Goal: Task Accomplishment & Management: Complete application form

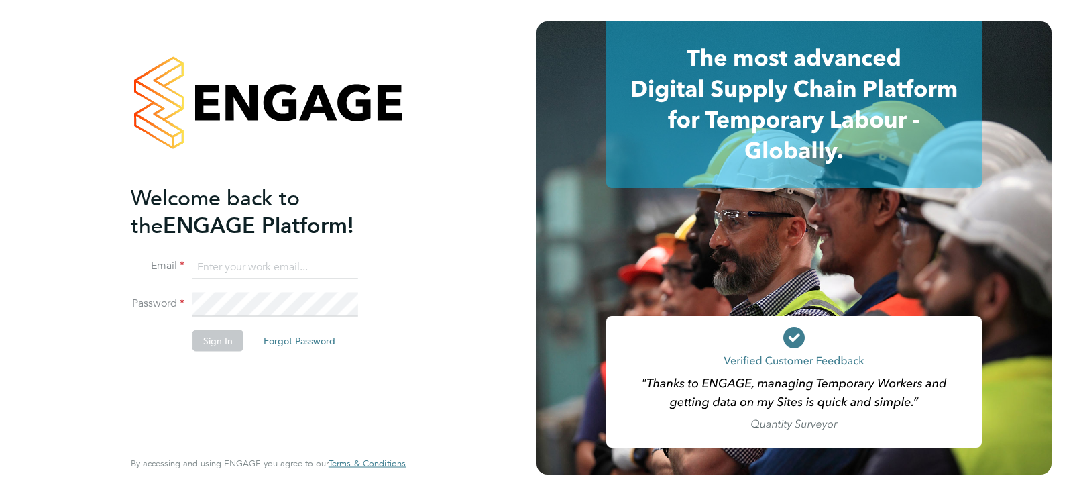
type input "[EMAIL_ADDRESS][DOMAIN_NAME]"
click at [206, 331] on button "Sign In" at bounding box center [217, 340] width 51 height 21
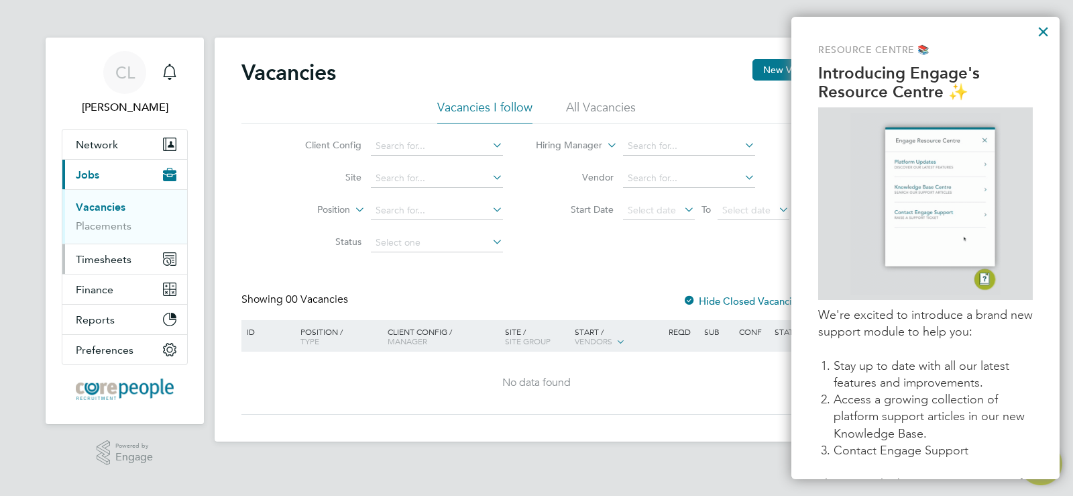
click at [84, 260] on span "Timesheets" at bounding box center [104, 259] width 56 height 13
click at [84, 239] on link "Timesheets" at bounding box center [104, 237] width 56 height 13
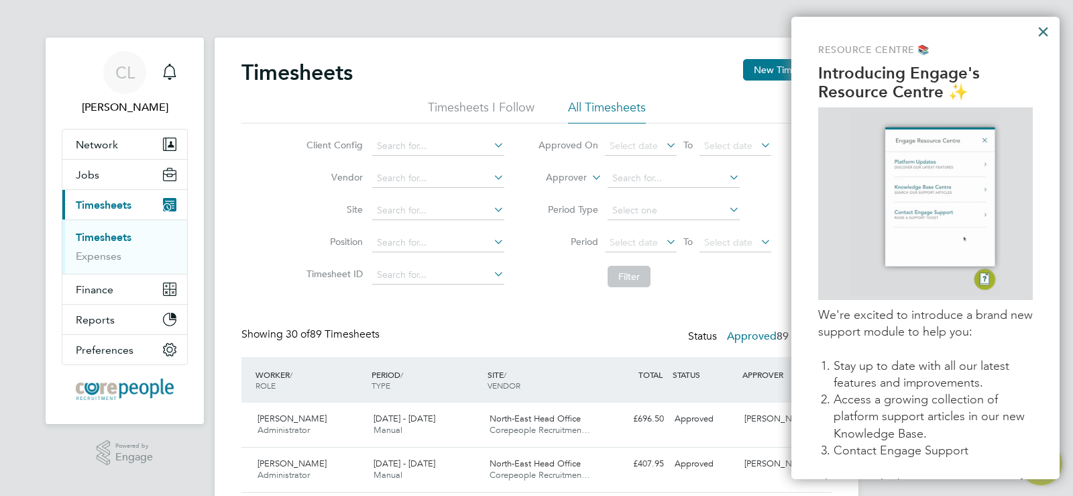
click at [1047, 29] on button "×" at bounding box center [1043, 31] width 13 height 21
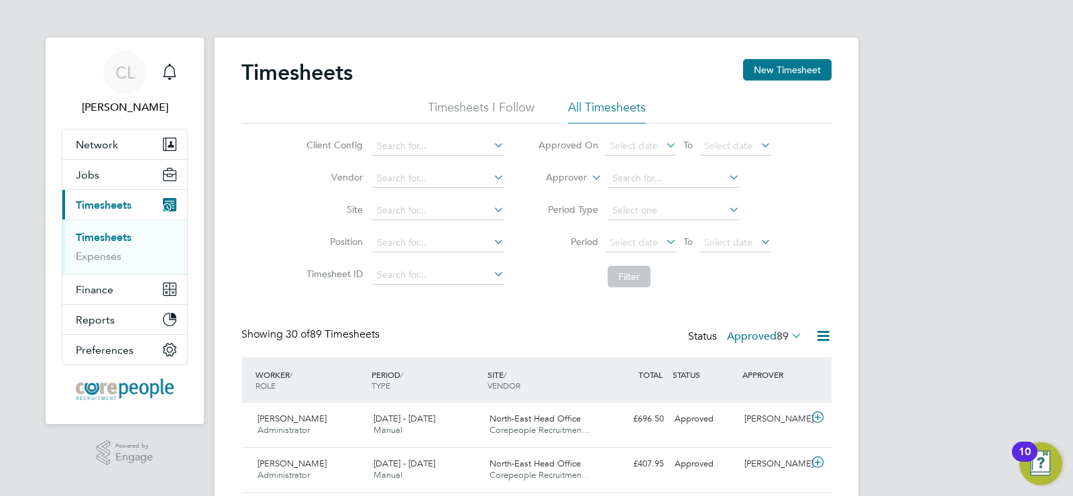
click at [596, 110] on li "All Timesheets" at bounding box center [607, 111] width 78 height 24
click at [595, 109] on li "All Timesheets" at bounding box center [607, 111] width 78 height 24
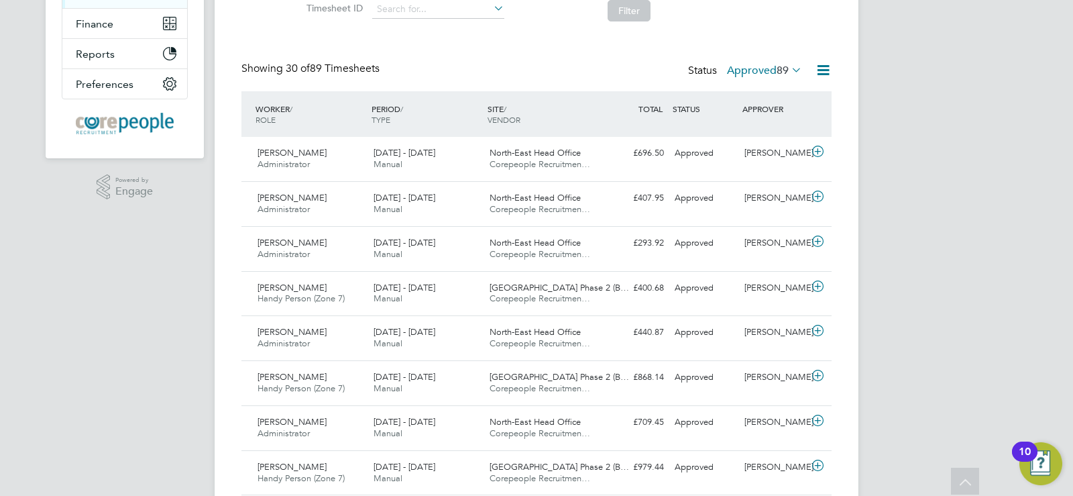
click at [789, 68] on icon at bounding box center [789, 69] width 0 height 19
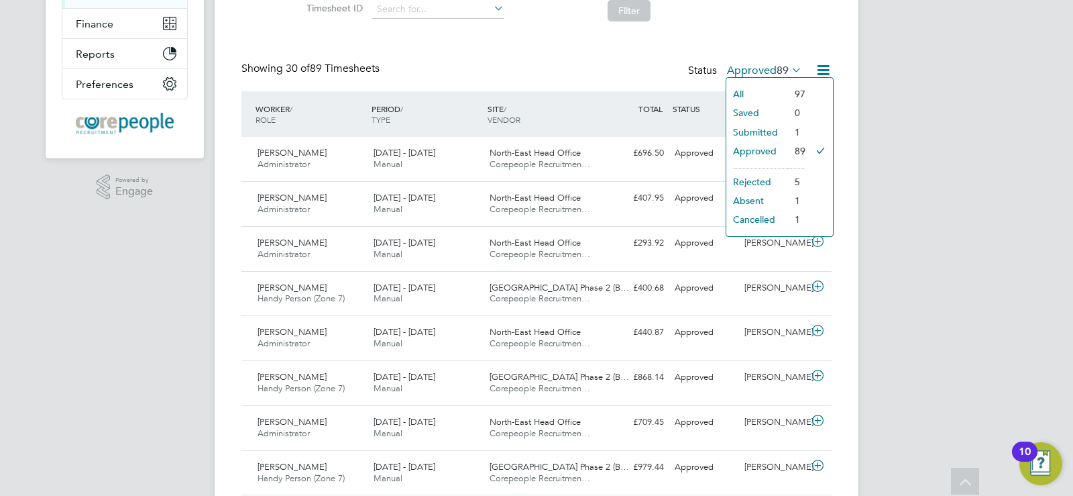
click at [779, 128] on li "Submitted" at bounding box center [757, 132] width 62 height 19
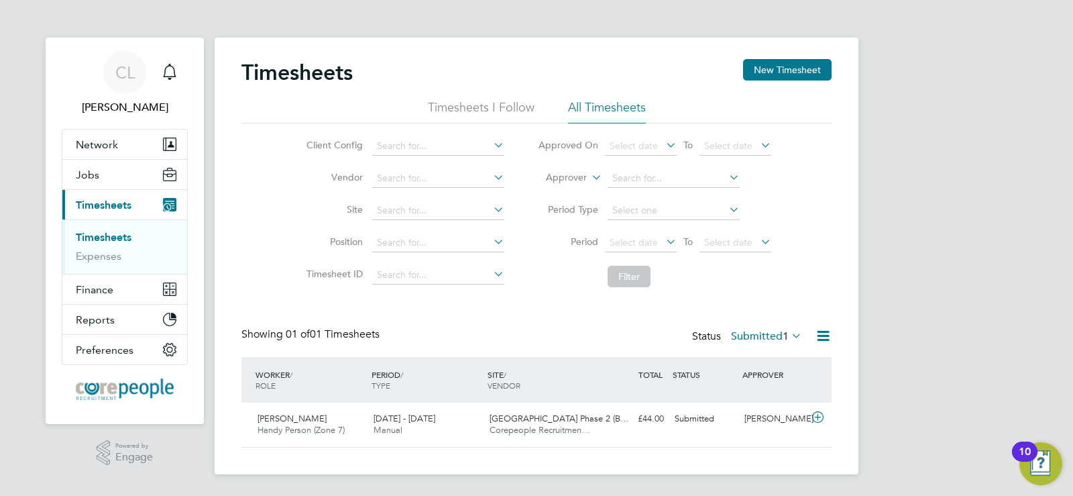
click at [789, 332] on icon at bounding box center [789, 335] width 0 height 19
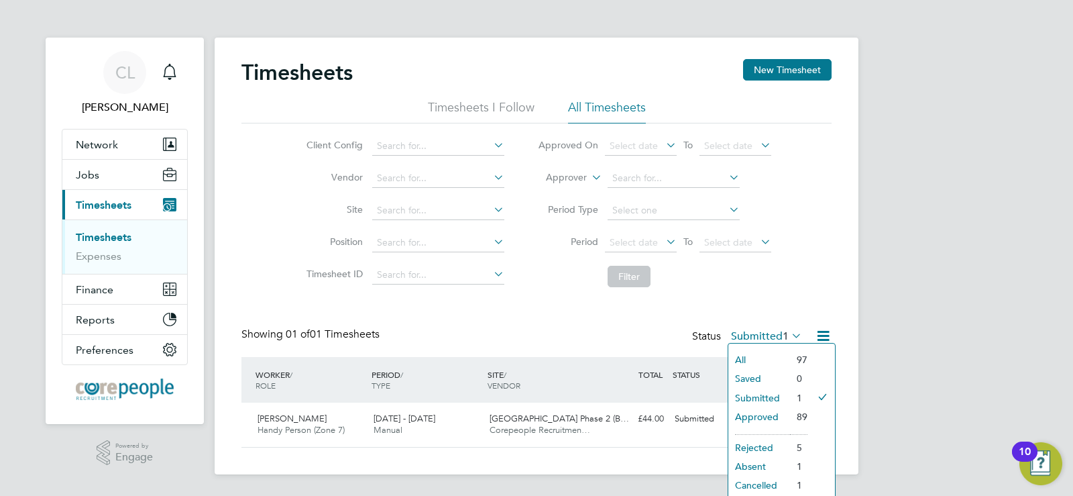
drag, startPoint x: 600, startPoint y: 330, endPoint x: 628, endPoint y: 324, distance: 28.8
click at [599, 330] on div "Showing 01 of 01 Timesheets Status Submitted 1" at bounding box center [536, 342] width 590 height 30
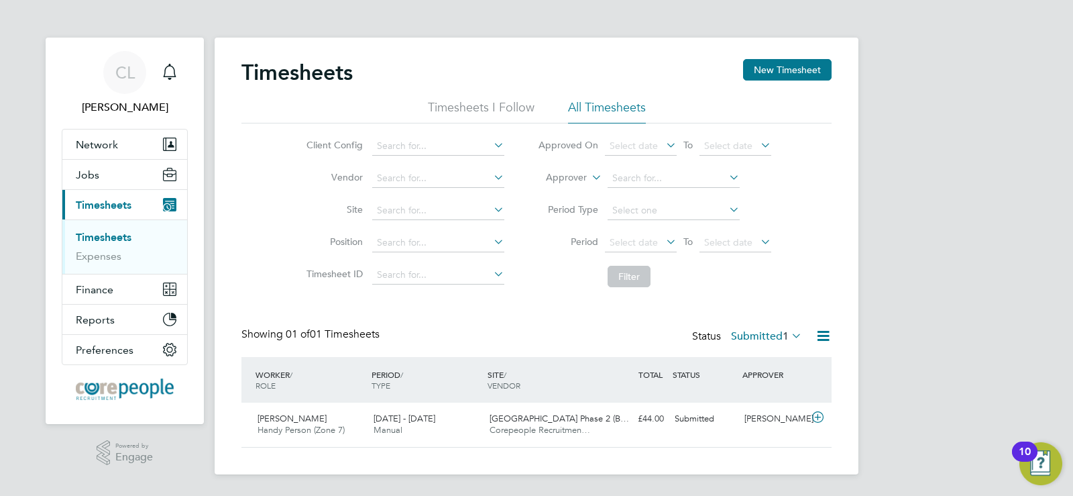
click at [99, 233] on link "Timesheets" at bounding box center [104, 237] width 56 height 13
click at [612, 113] on li "All Timesheets" at bounding box center [607, 111] width 78 height 24
click at [758, 66] on button "New Timesheet" at bounding box center [787, 69] width 89 height 21
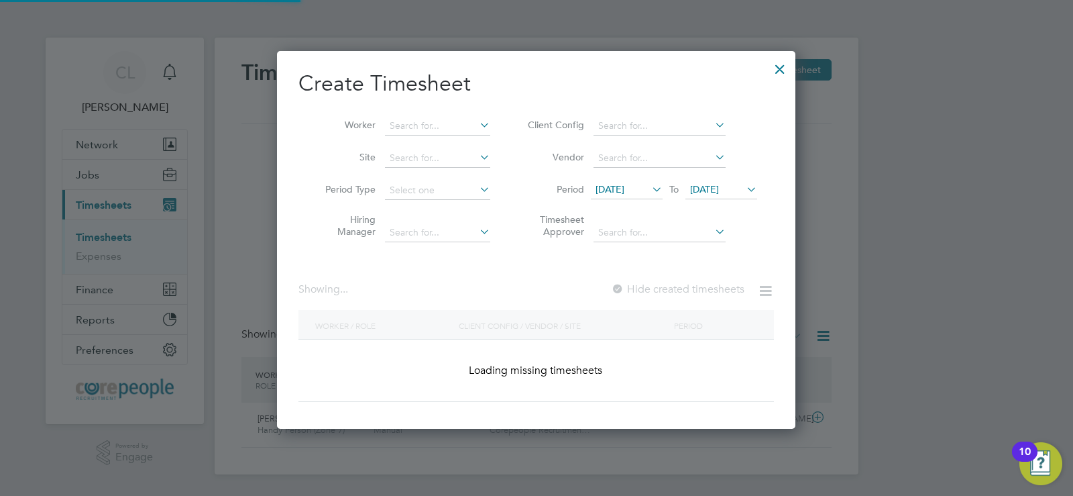
scroll to position [378, 519]
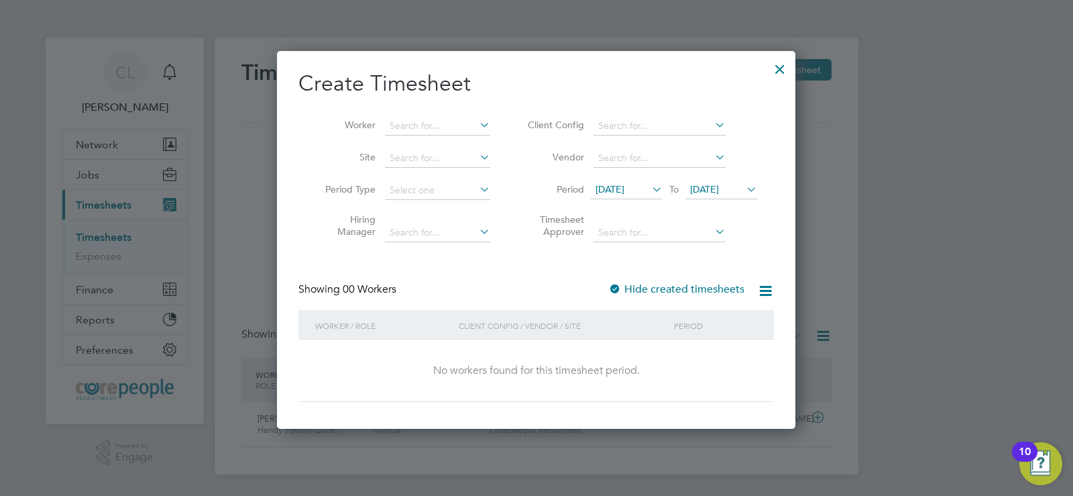
click at [477, 125] on icon at bounding box center [477, 124] width 0 height 19
click at [488, 117] on input at bounding box center [437, 126] width 105 height 19
click at [467, 158] on b "Gra" at bounding box center [475, 161] width 16 height 11
type input "[PERSON_NAME]"
click at [649, 189] on icon at bounding box center [649, 189] width 0 height 19
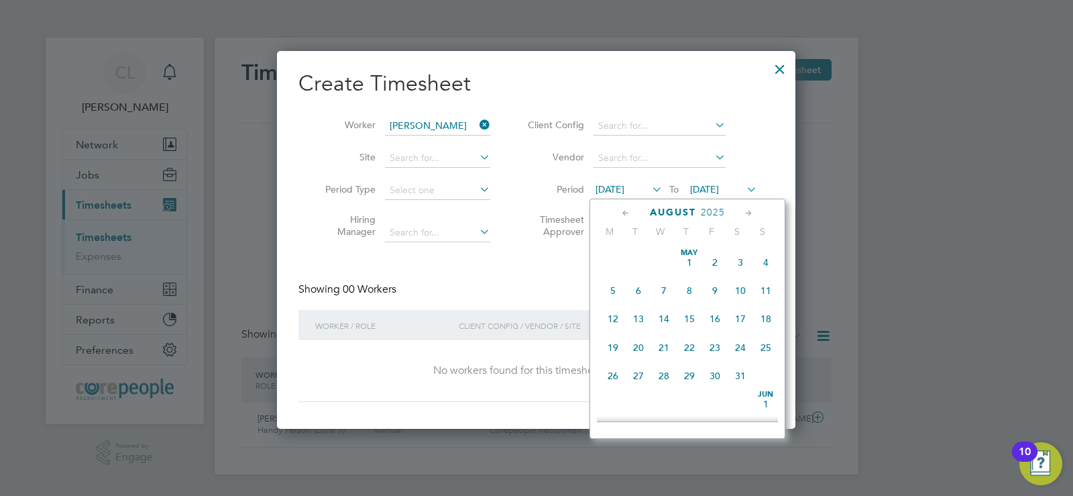
scroll to position [464, 0]
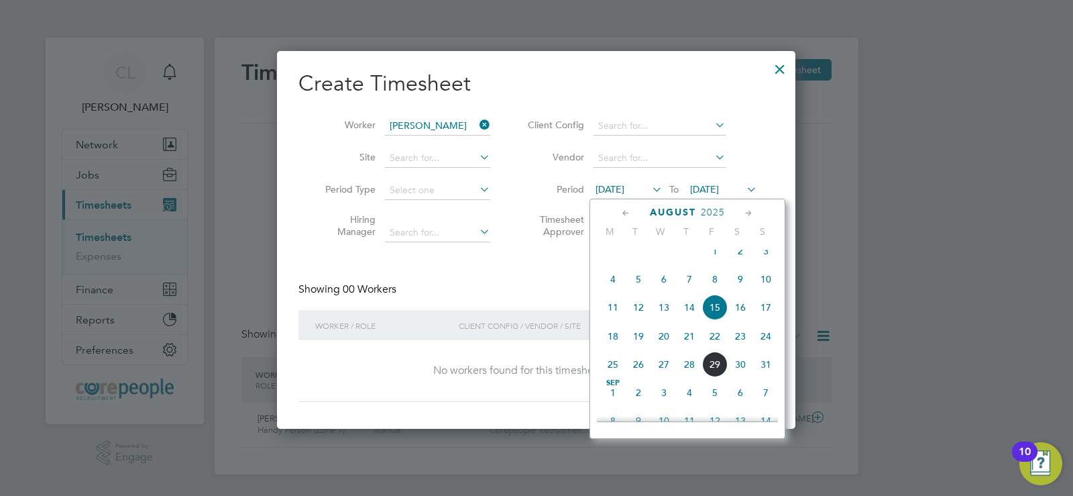
click at [742, 347] on span "23" at bounding box center [740, 335] width 25 height 25
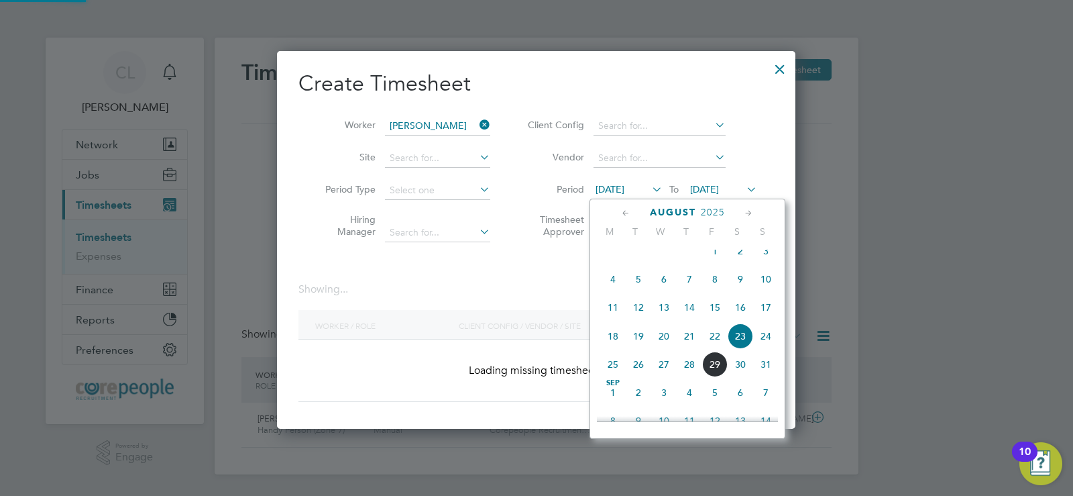
scroll to position [378, 519]
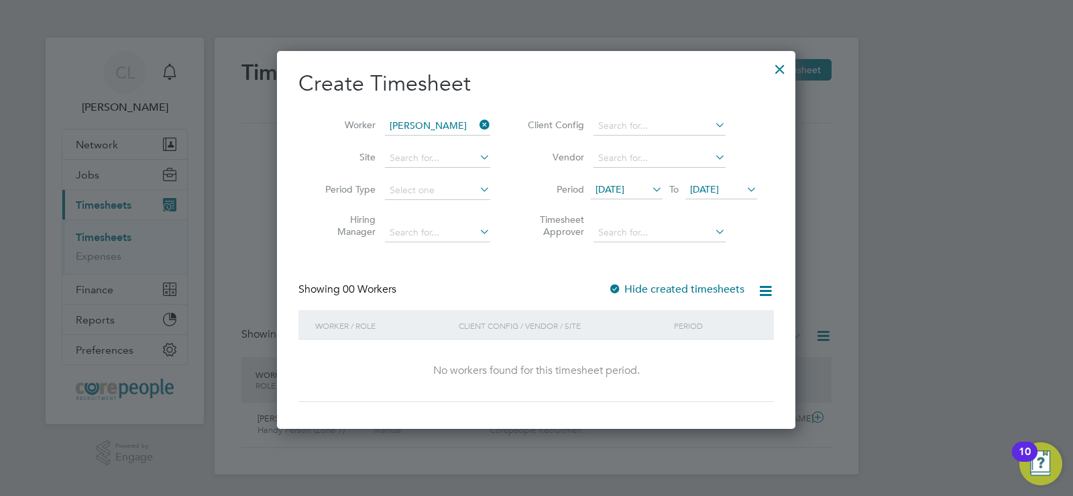
click at [744, 190] on icon at bounding box center [744, 189] width 0 height 19
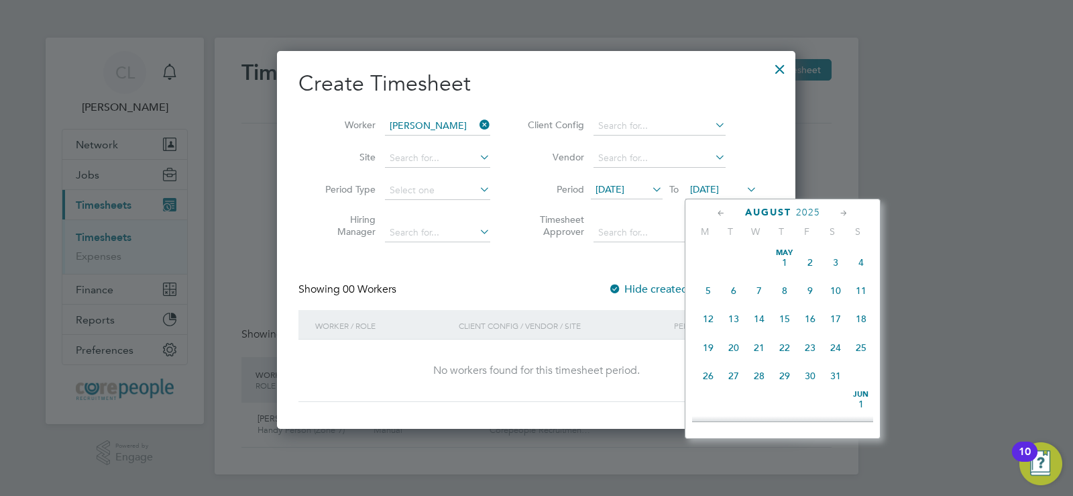
scroll to position [494, 0]
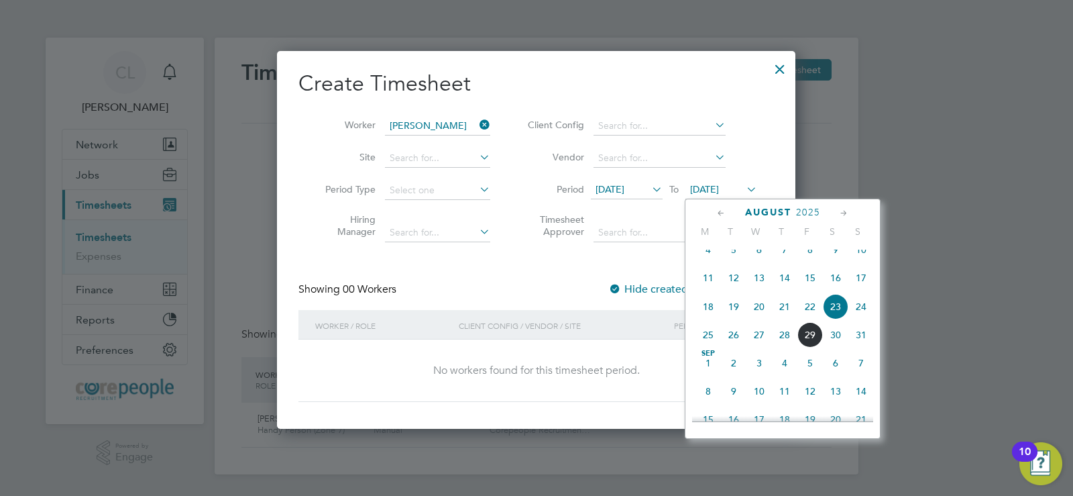
click at [806, 345] on span "29" at bounding box center [809, 334] width 25 height 25
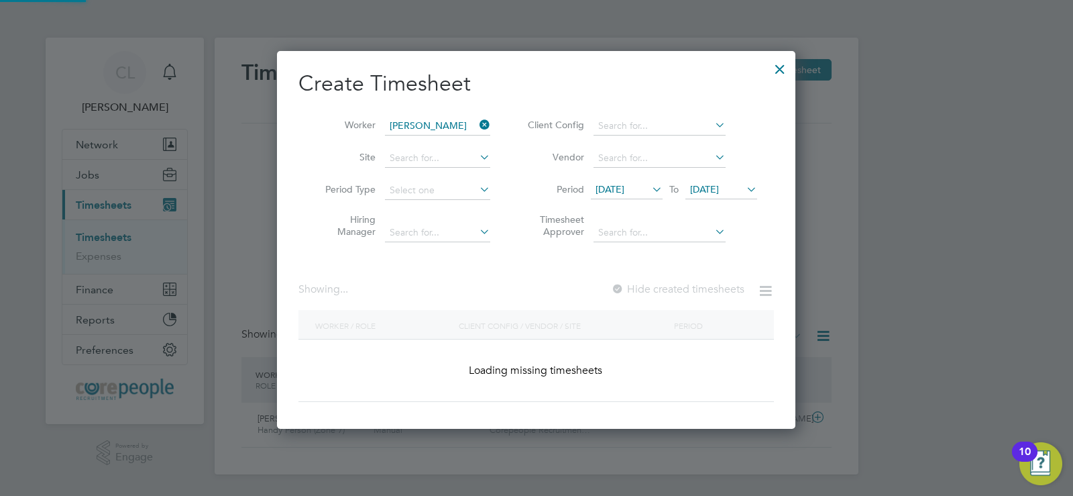
scroll to position [361, 519]
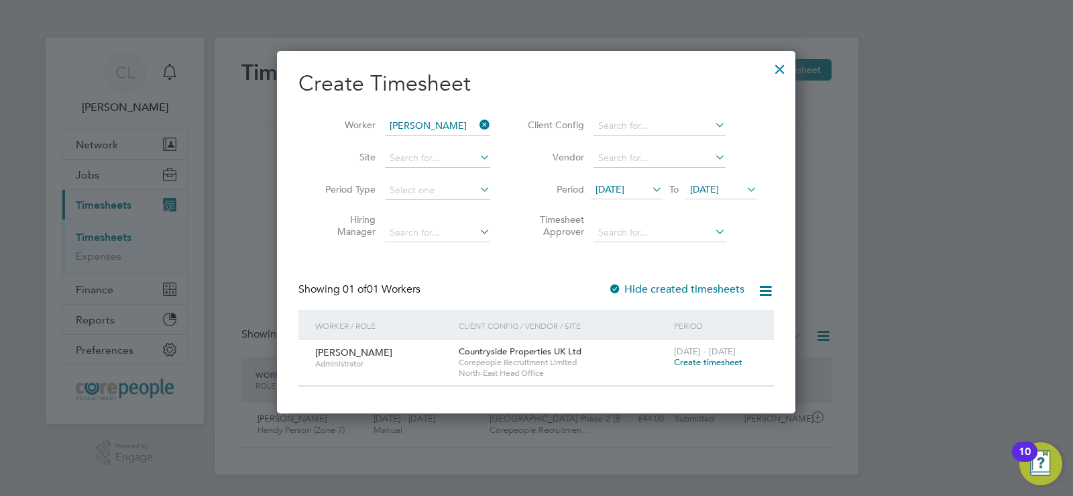
click at [714, 360] on span "Create timesheet" at bounding box center [708, 361] width 68 height 11
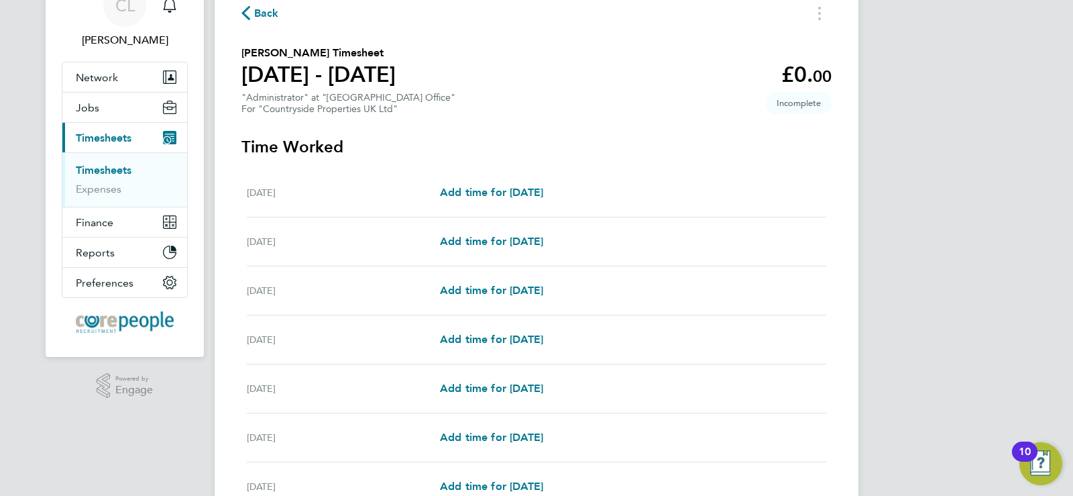
scroll to position [134, 0]
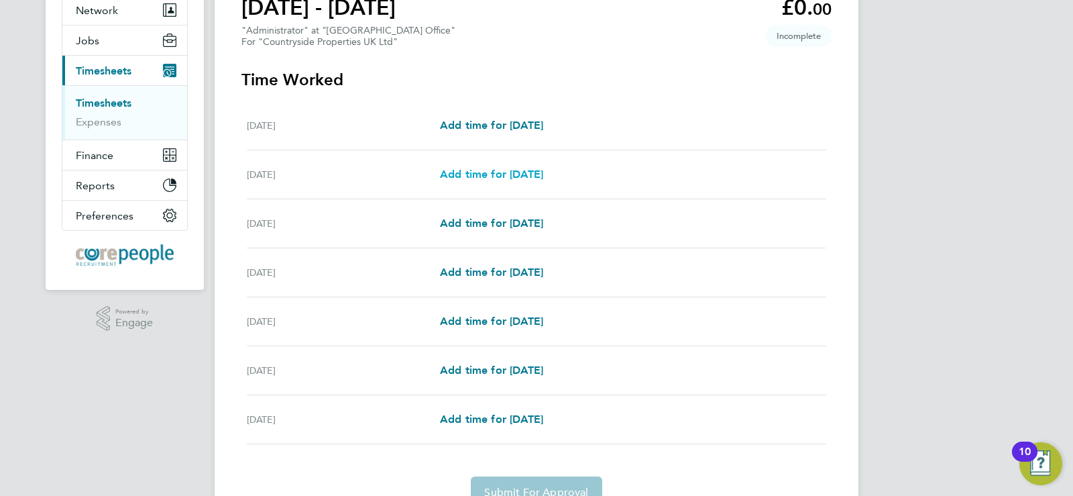
click at [534, 176] on span "Add time for [DATE]" at bounding box center [491, 174] width 103 height 13
select select "30"
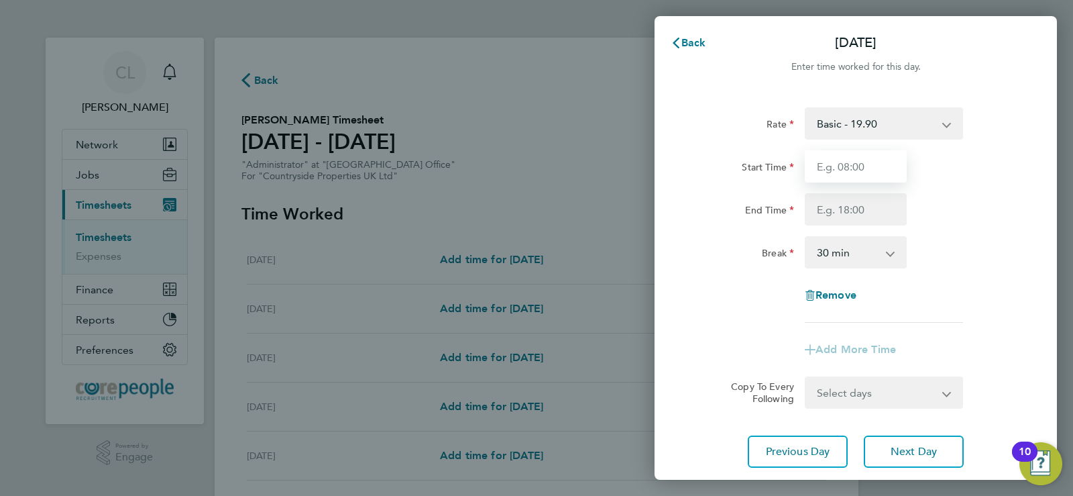
click at [872, 166] on input "Start Time" at bounding box center [856, 166] width 102 height 32
type input "08:45"
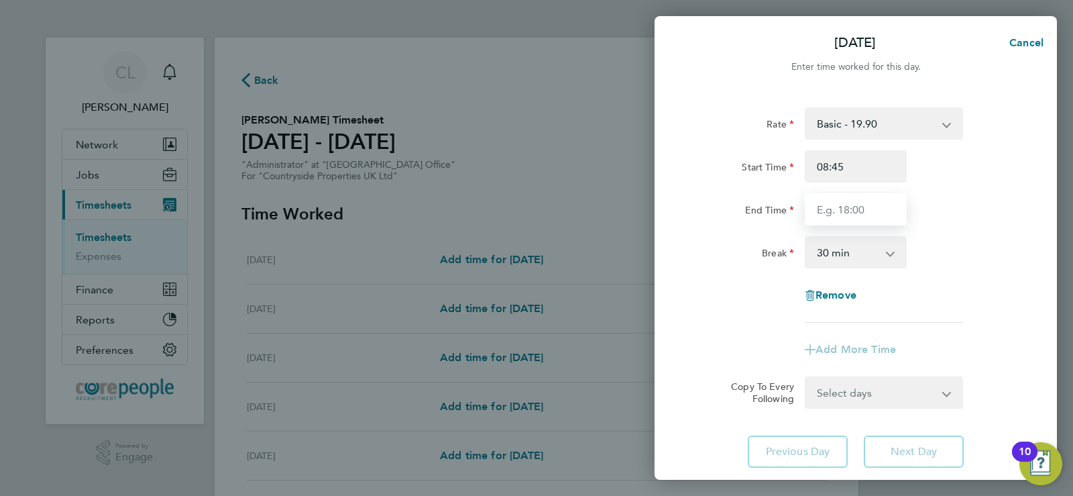
click at [858, 205] on input "End Time" at bounding box center [856, 209] width 102 height 32
type input "17:00"
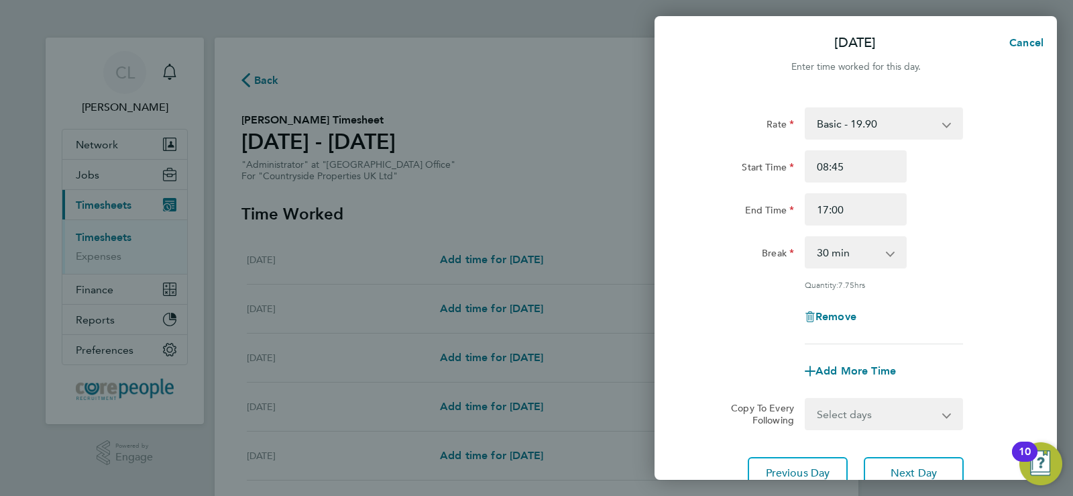
click at [895, 253] on app-icon-cross-button at bounding box center [897, 252] width 16 height 30
click at [886, 253] on select "0 min 15 min 30 min 45 min 60 min 75 min 90 min" at bounding box center [847, 252] width 83 height 30
select select "60"
click at [806, 237] on select "0 min 15 min 30 min 45 min 60 min 75 min 90 min" at bounding box center [847, 252] width 83 height 30
click at [898, 466] on span "Next Day" at bounding box center [914, 472] width 46 height 13
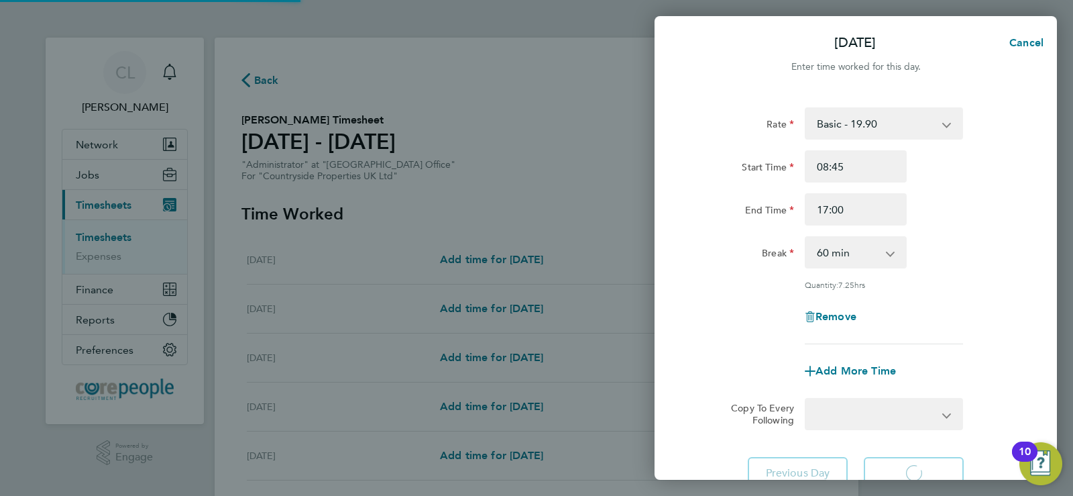
select select "30"
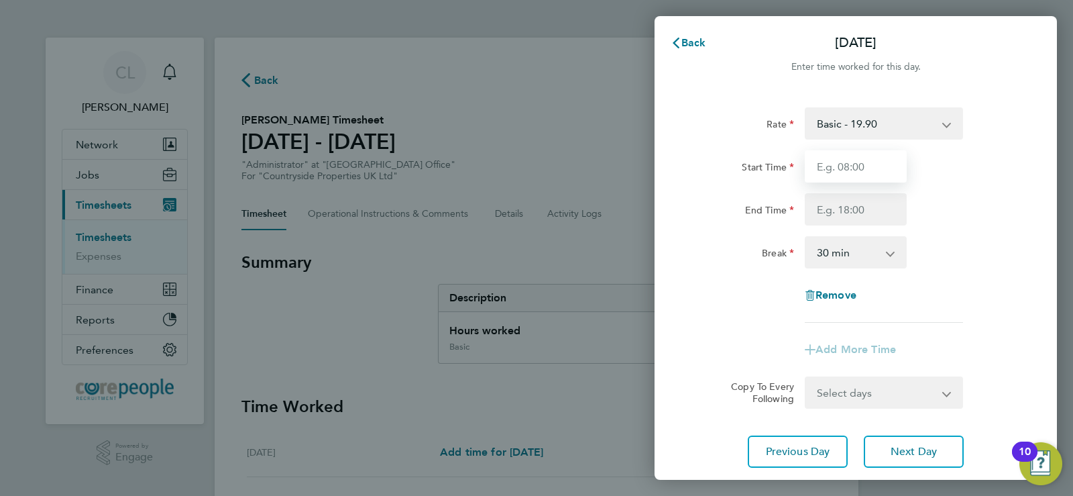
click at [846, 166] on input "Start Time" at bounding box center [856, 166] width 102 height 32
type input "08:45"
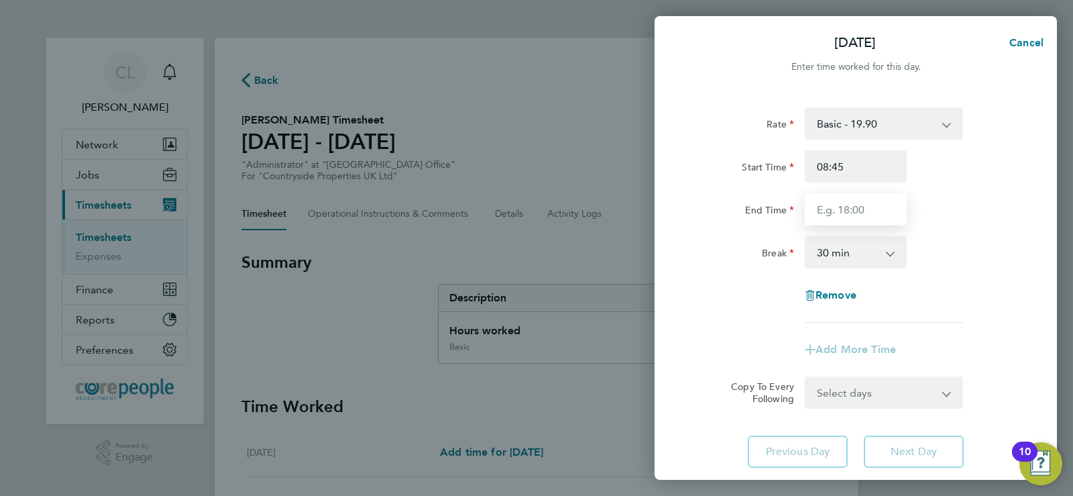
click at [834, 211] on input "End Time" at bounding box center [856, 209] width 102 height 32
type input "17:00"
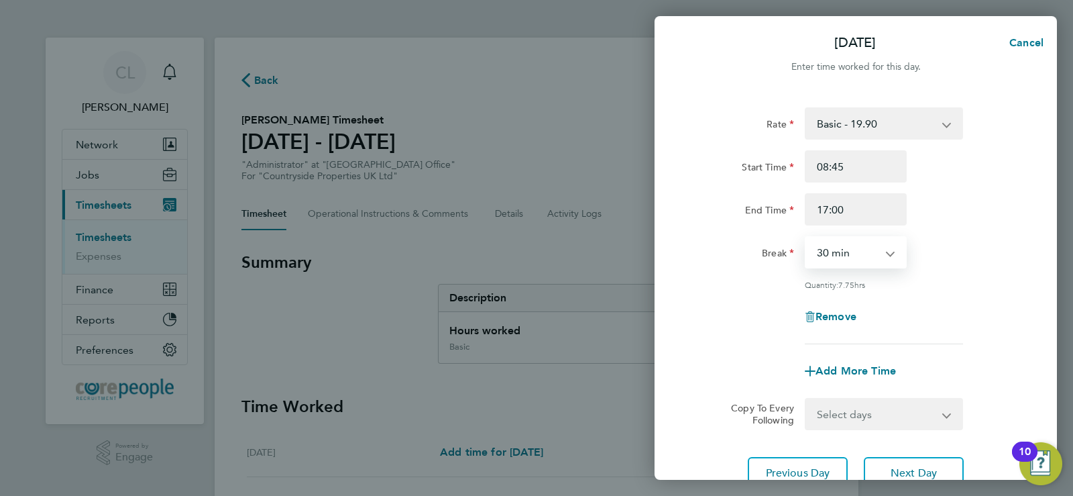
click at [853, 253] on select "0 min 15 min 30 min 45 min 60 min 75 min 90 min" at bounding box center [847, 252] width 83 height 30
select select "60"
click at [806, 237] on select "0 min 15 min 30 min 45 min 60 min 75 min 90 min" at bounding box center [847, 252] width 83 height 30
click at [904, 467] on span "Next Day" at bounding box center [914, 472] width 46 height 13
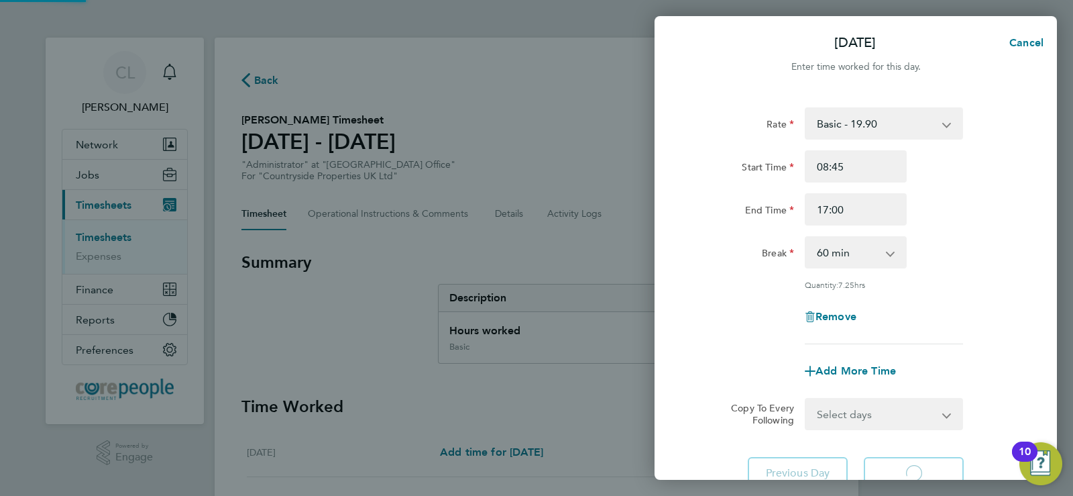
select select "30"
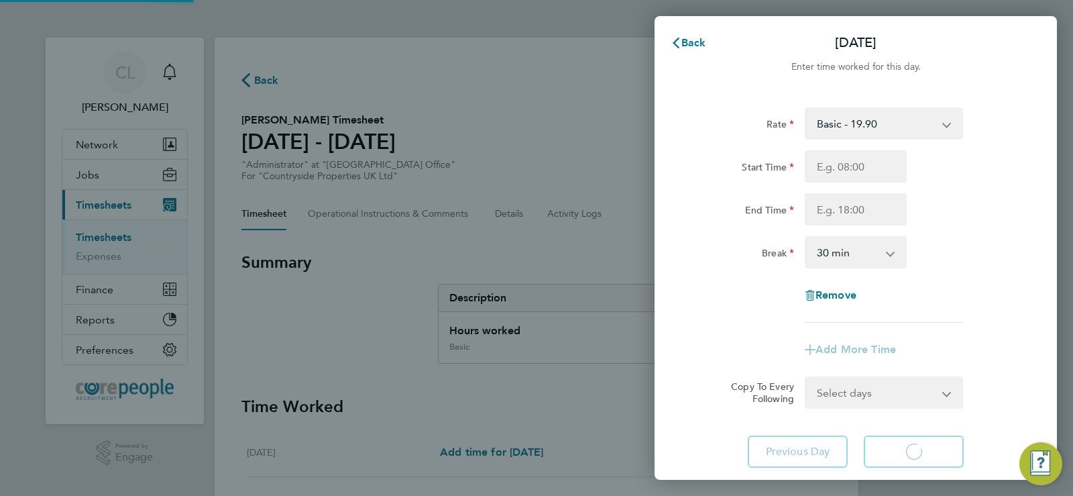
select select "30"
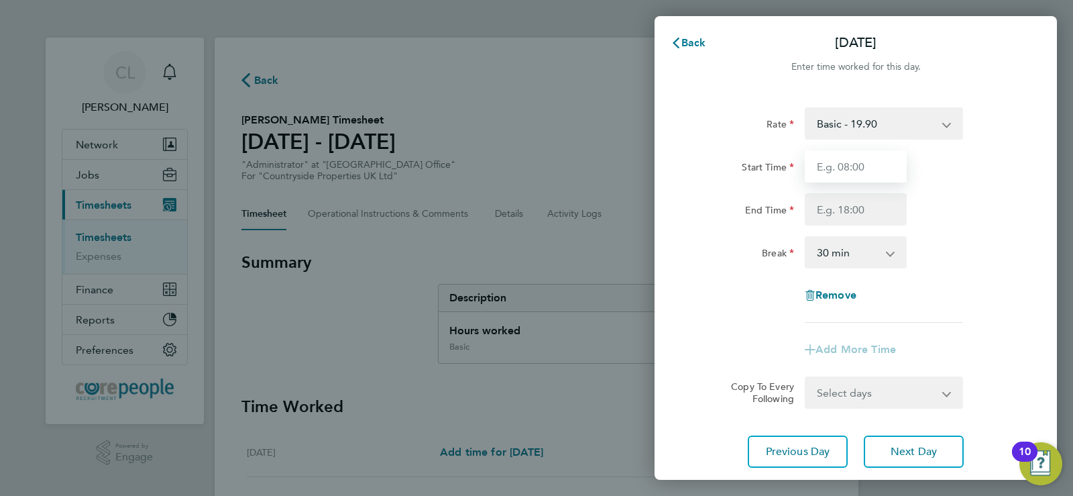
click at [844, 164] on input "Start Time" at bounding box center [856, 166] width 102 height 32
type input "08:45"
click at [829, 209] on input "End Time" at bounding box center [856, 209] width 102 height 32
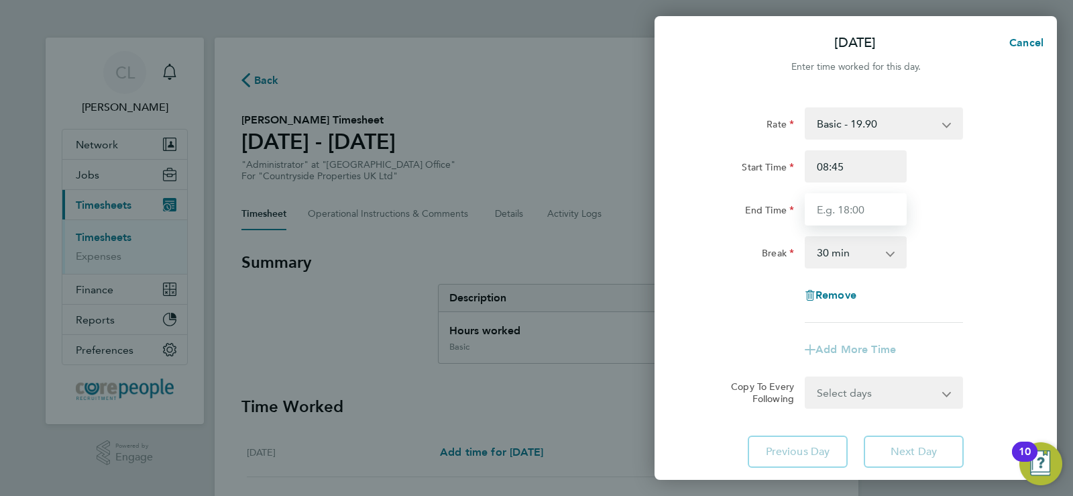
type input "17:00"
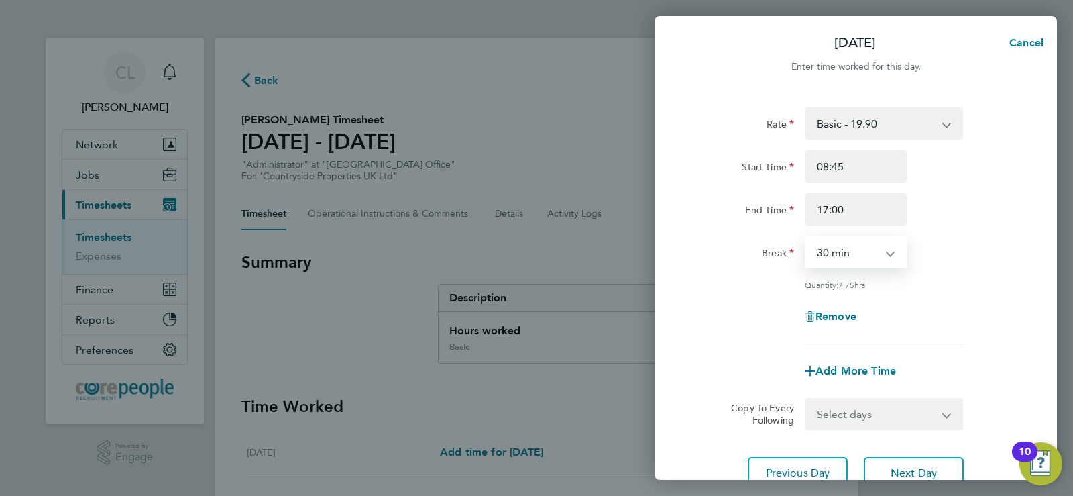
click at [835, 253] on select "0 min 15 min 30 min 45 min 60 min 75 min 90 min" at bounding box center [847, 252] width 83 height 30
select select "60"
click at [806, 237] on select "0 min 15 min 30 min 45 min 60 min 75 min 90 min" at bounding box center [847, 252] width 83 height 30
click at [899, 463] on button "Next Day" at bounding box center [914, 473] width 100 height 32
select select "30"
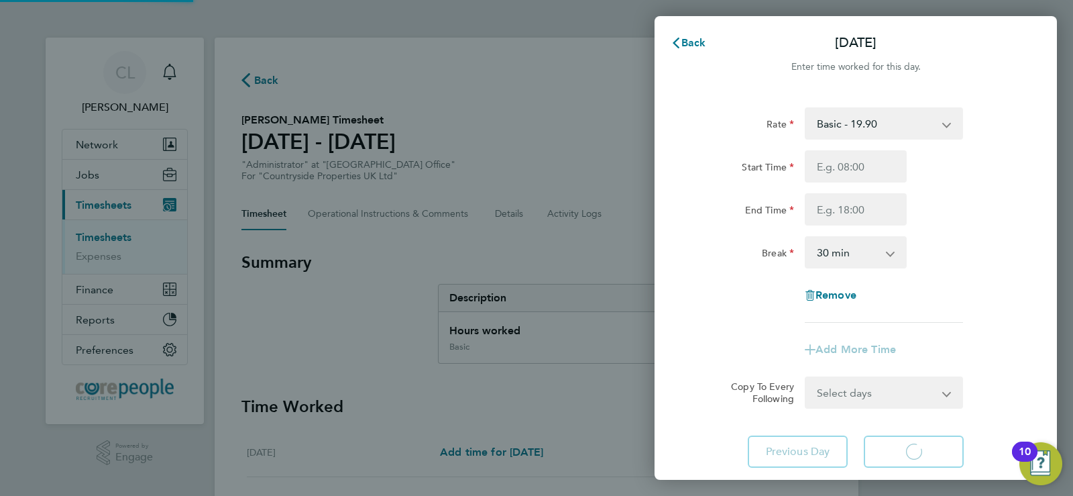
select select "30"
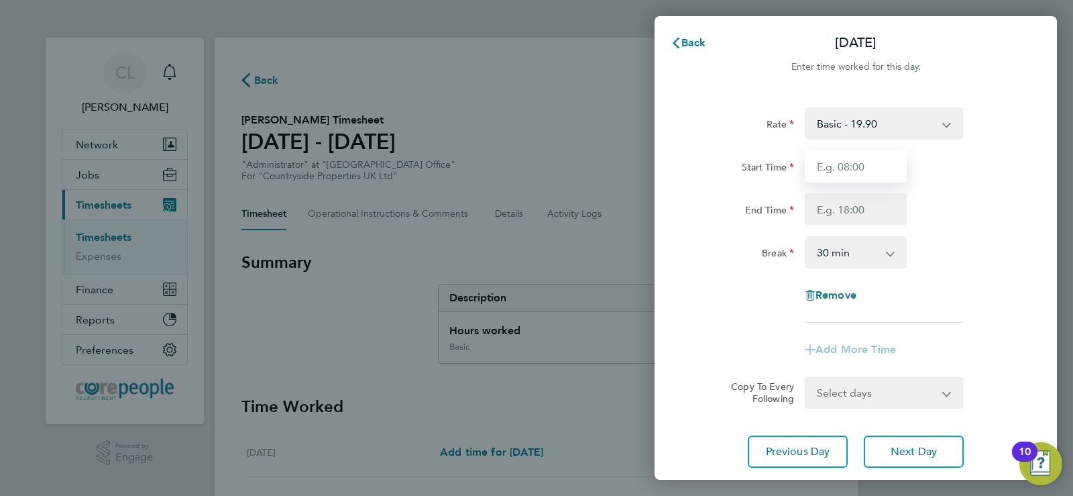
click at [840, 169] on input "Start Time" at bounding box center [856, 166] width 102 height 32
type input "08:45"
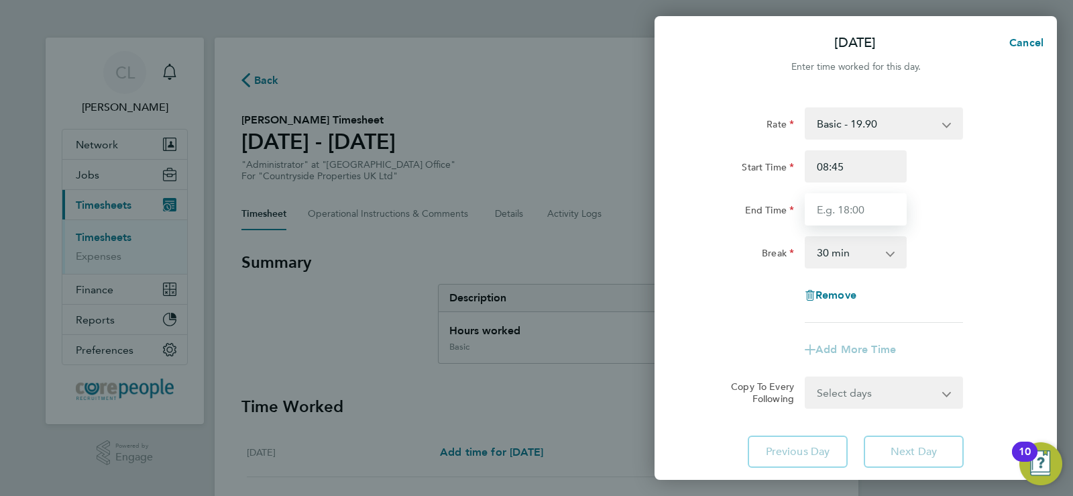
click at [864, 215] on input "End Time" at bounding box center [856, 209] width 102 height 32
type input "15:45"
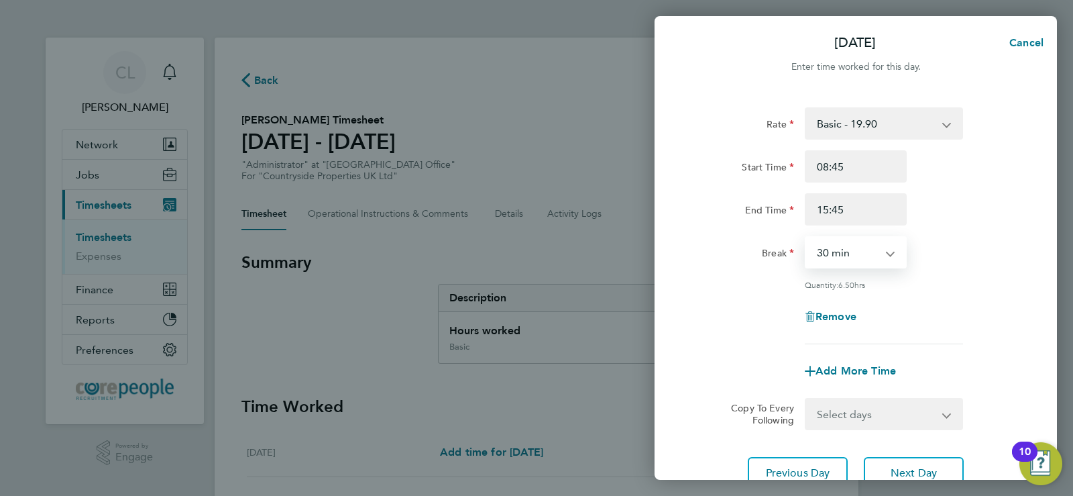
click at [836, 253] on select "0 min 15 min 30 min 45 min 60 min 75 min 90 min" at bounding box center [847, 252] width 83 height 30
select select "60"
click at [806, 237] on select "0 min 15 min 30 min 45 min 60 min 75 min 90 min" at bounding box center [847, 252] width 83 height 30
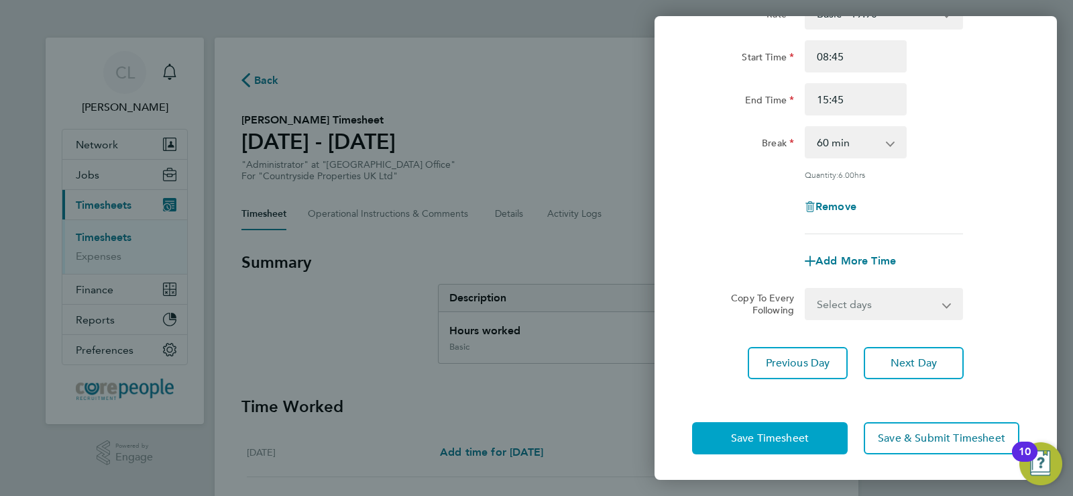
click at [760, 435] on span "Save Timesheet" at bounding box center [770, 437] width 78 height 13
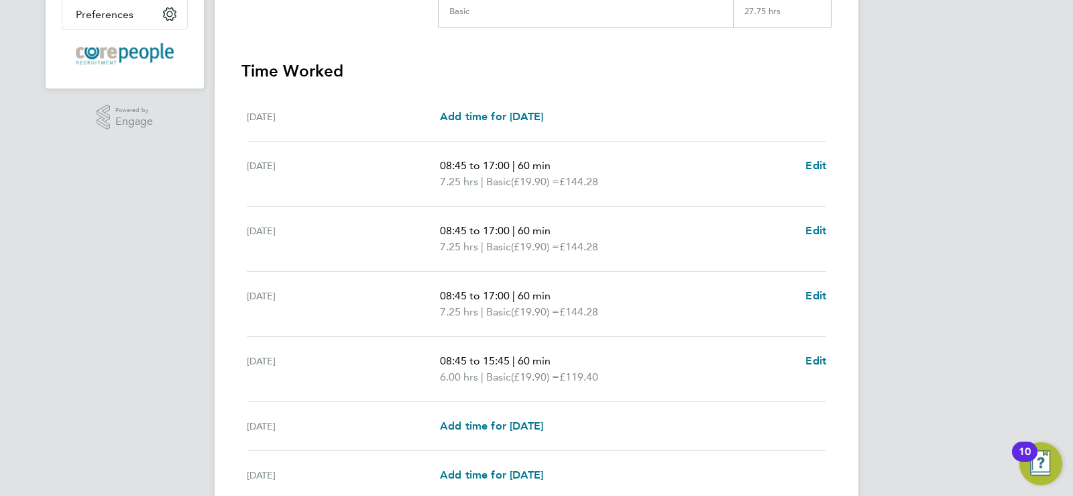
scroll to position [457, 0]
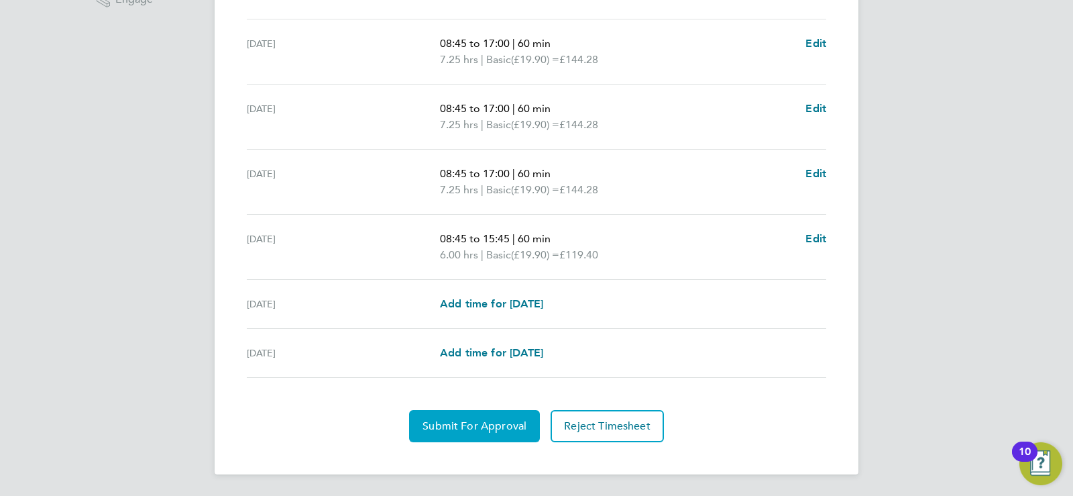
click at [475, 424] on span "Submit For Approval" at bounding box center [474, 425] width 104 height 13
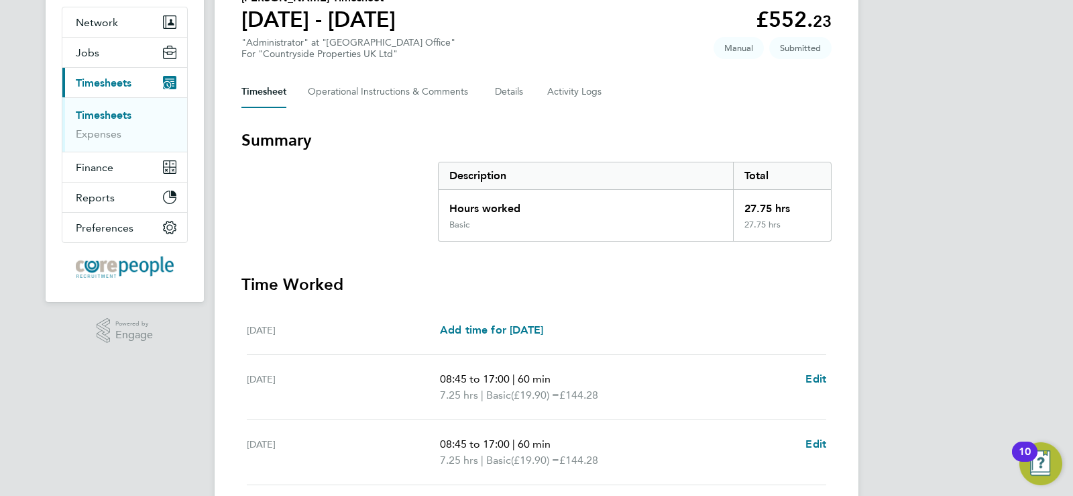
scroll to position [0, 0]
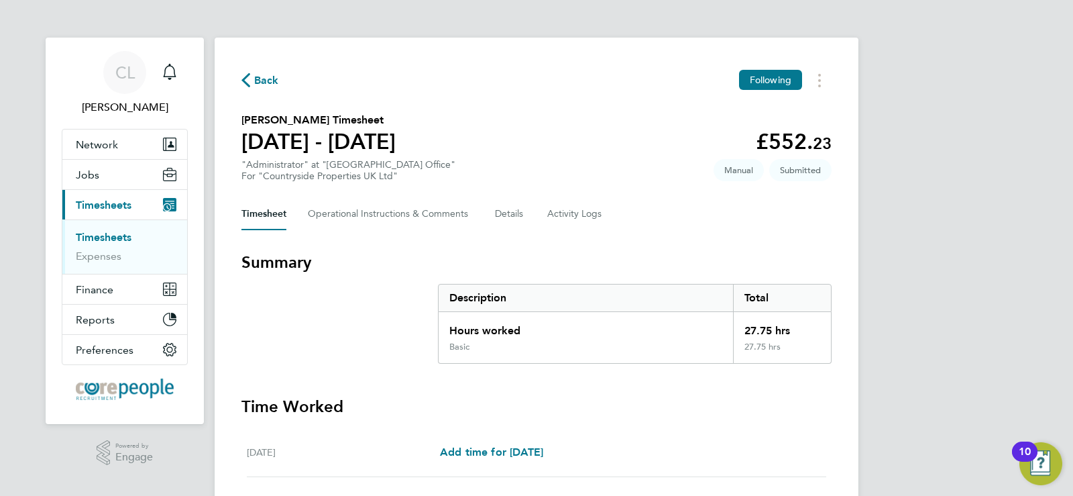
click at [93, 241] on link "Timesheets" at bounding box center [104, 237] width 56 height 13
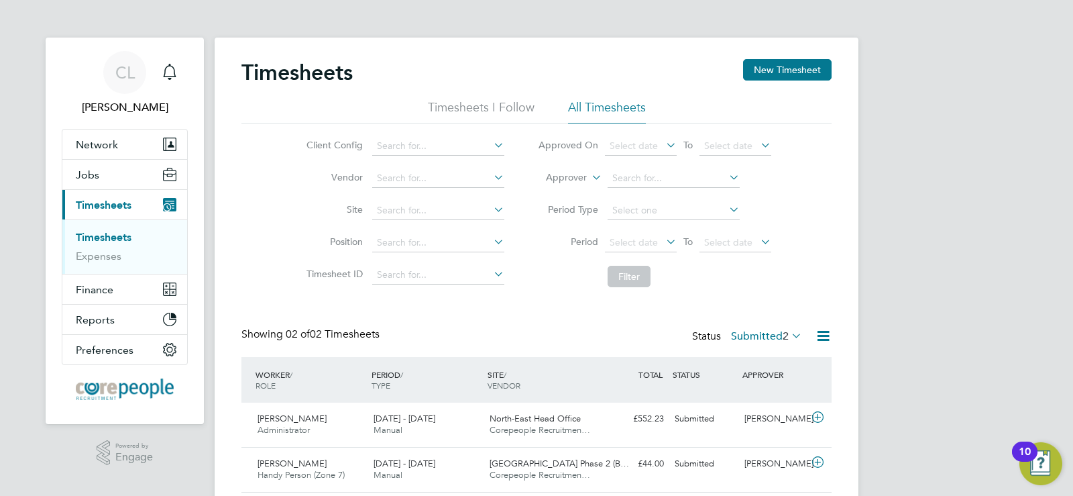
scroll to position [45, 0]
